Goal: Transaction & Acquisition: Download file/media

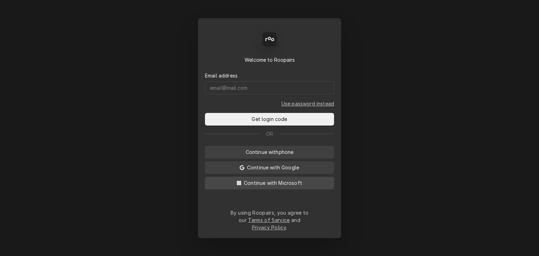
click at [279, 187] on span "Continue with Microsoft" at bounding box center [272, 182] width 61 height 7
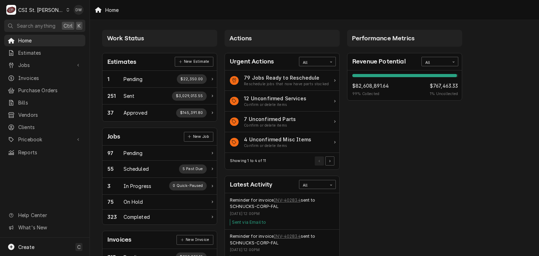
click at [56, 9] on div "C CSI St. Louis" at bounding box center [38, 10] width 68 height 14
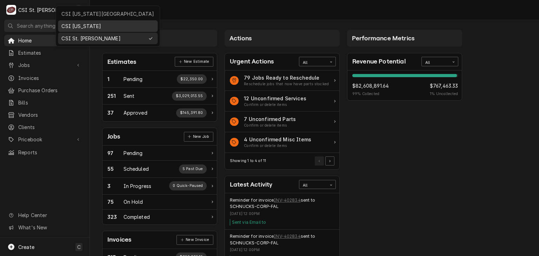
click at [66, 24] on div "CSI Kentucky" at bounding box center [107, 25] width 93 height 7
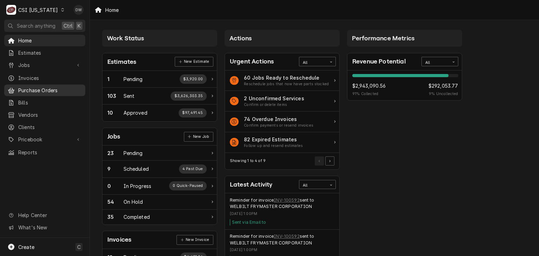
click at [34, 87] on span "Purchase Orders" at bounding box center [49, 90] width 63 height 7
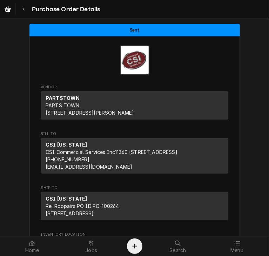
drag, startPoint x: 267, startPoint y: 50, endPoint x: 268, endPoint y: 69, distance: 19.3
click at [268, 69] on div "Sent Vendor PARTSTOWN PARTS TOWN [STREET_ADDRESS][PERSON_NAME] Bill To CSI [US_…" at bounding box center [134, 127] width 269 height 217
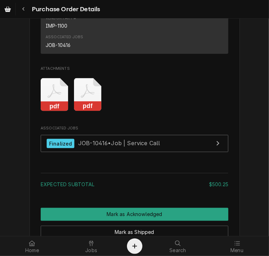
scroll to position [523, 0]
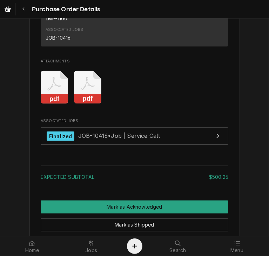
click at [54, 104] on rect "Attachments" at bounding box center [55, 99] width 28 height 10
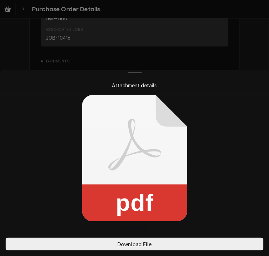
click at [228, 83] on div "Attachment details" at bounding box center [134, 85] width 241 height 7
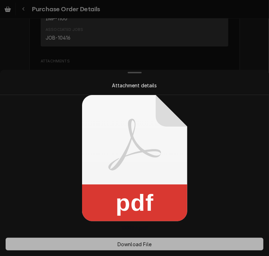
click at [135, 244] on span "Download File" at bounding box center [134, 244] width 37 height 7
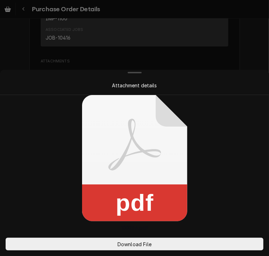
click at [206, 48] on div at bounding box center [134, 128] width 269 height 256
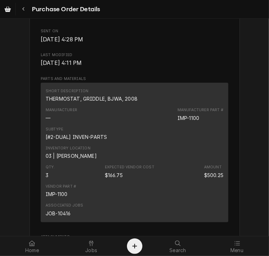
scroll to position [376, 0]
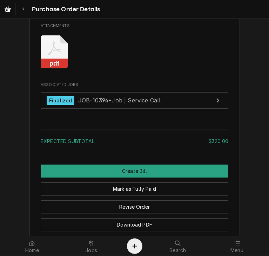
scroll to position [612, 0]
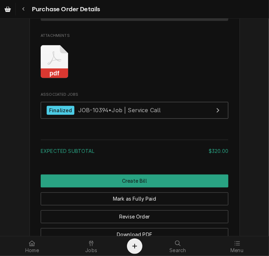
click at [51, 79] on rect "Attachments" at bounding box center [55, 74] width 28 height 10
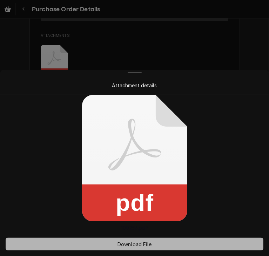
click at [127, 241] on span "Download File" at bounding box center [134, 244] width 37 height 7
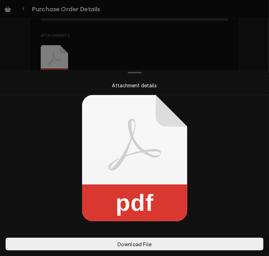
click at [236, 43] on div at bounding box center [134, 128] width 269 height 256
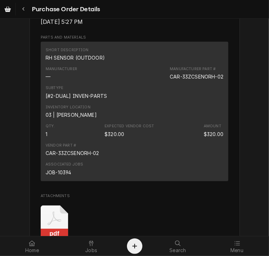
scroll to position [456, 0]
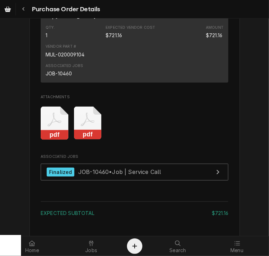
scroll to position [463, 0]
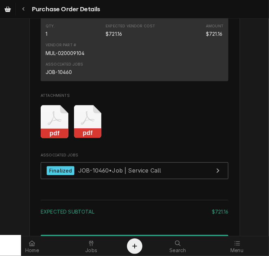
click at [50, 139] on rect "Attachments" at bounding box center [55, 134] width 28 height 10
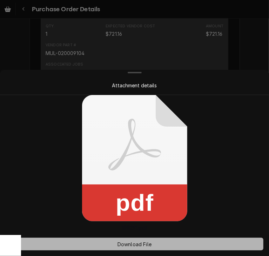
click at [136, 245] on span "Download File" at bounding box center [134, 244] width 37 height 7
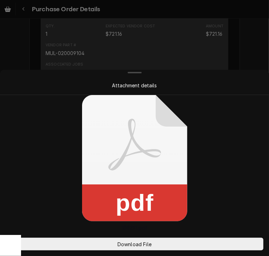
click at [244, 72] on div at bounding box center [134, 73] width 266 height 6
click at [257, 65] on div at bounding box center [134, 128] width 269 height 256
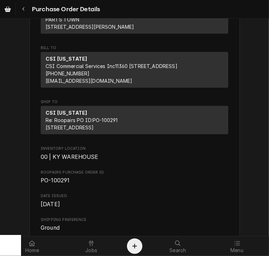
scroll to position [0, 0]
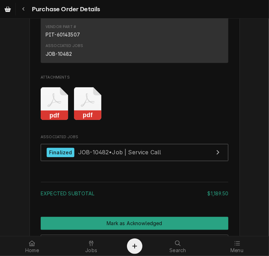
scroll to position [770, 0]
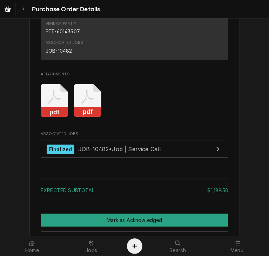
click at [50, 117] on rect "Attachments" at bounding box center [55, 112] width 28 height 10
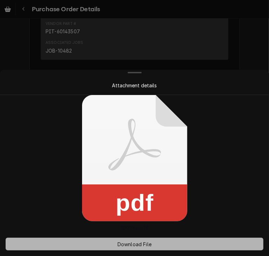
click at [119, 241] on span "Download File" at bounding box center [134, 244] width 37 height 7
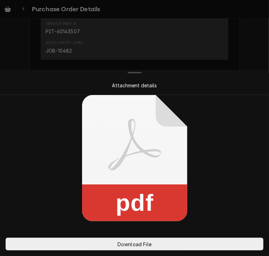
click at [249, 60] on div at bounding box center [134, 128] width 269 height 256
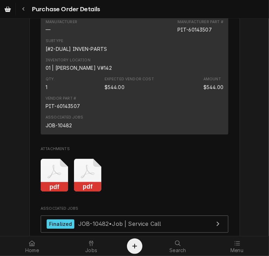
scroll to position [705, 0]
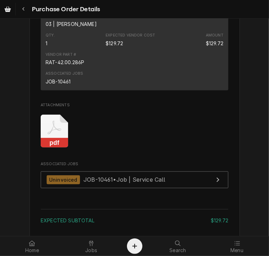
scroll to position [544, 0]
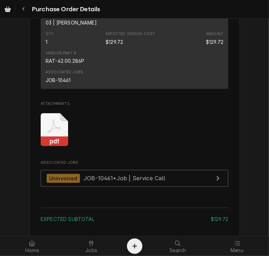
click at [50, 147] on rect "Attachments" at bounding box center [55, 142] width 28 height 10
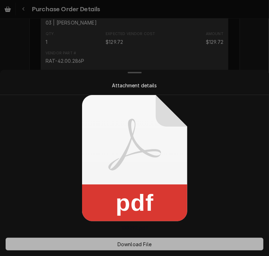
click at [128, 242] on span "Download File" at bounding box center [134, 244] width 37 height 7
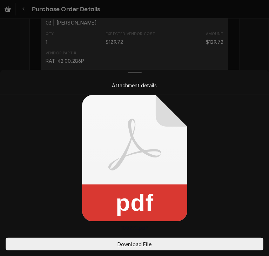
click at [248, 57] on div at bounding box center [134, 128] width 269 height 256
